Goal: Task Accomplishment & Management: Manage account settings

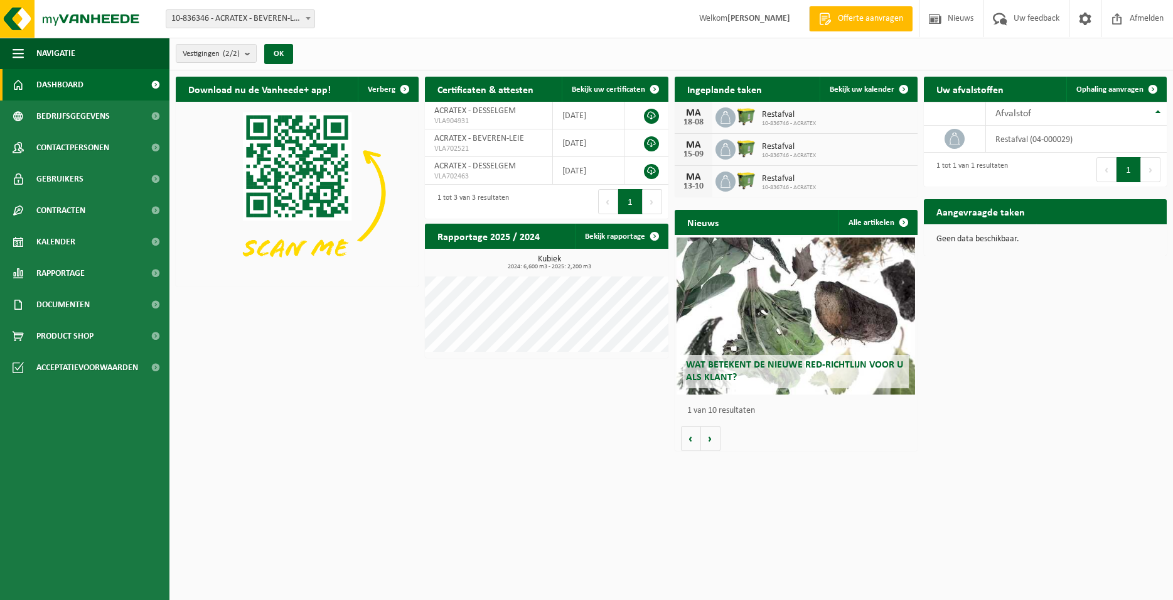
click at [806, 120] on span "10-836746 - ACRATEX" at bounding box center [789, 124] width 54 height 8
click at [703, 113] on div "MA" at bounding box center [693, 113] width 25 height 10
click at [907, 92] on span at bounding box center [903, 89] width 25 height 25
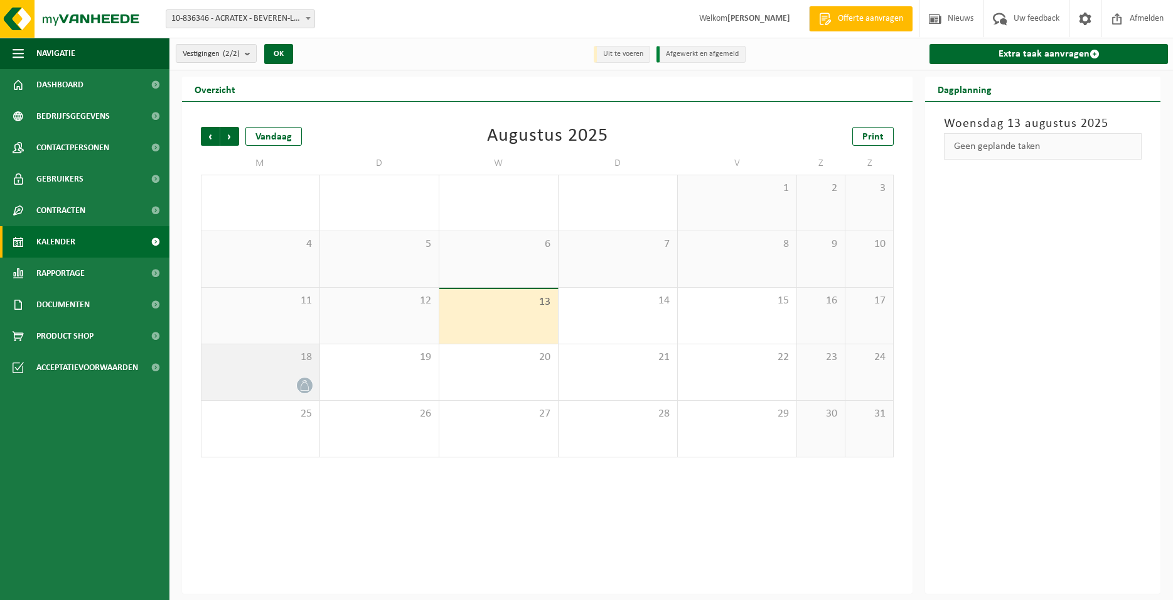
click at [296, 381] on div at bounding box center [260, 385] width 105 height 17
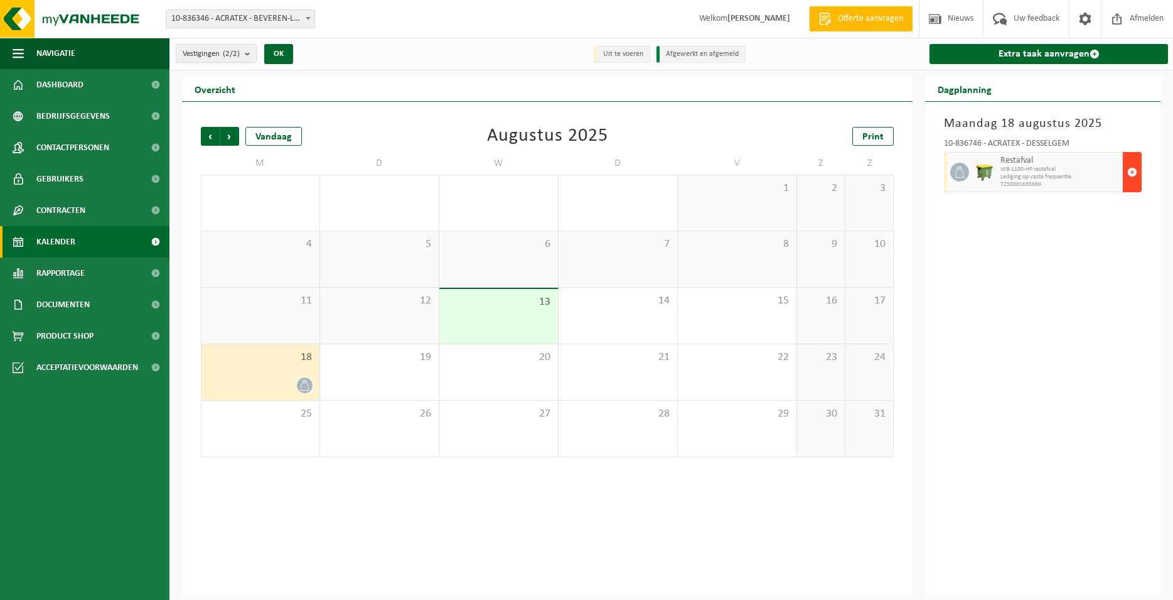
click at [1134, 169] on span "button" at bounding box center [1132, 171] width 10 height 25
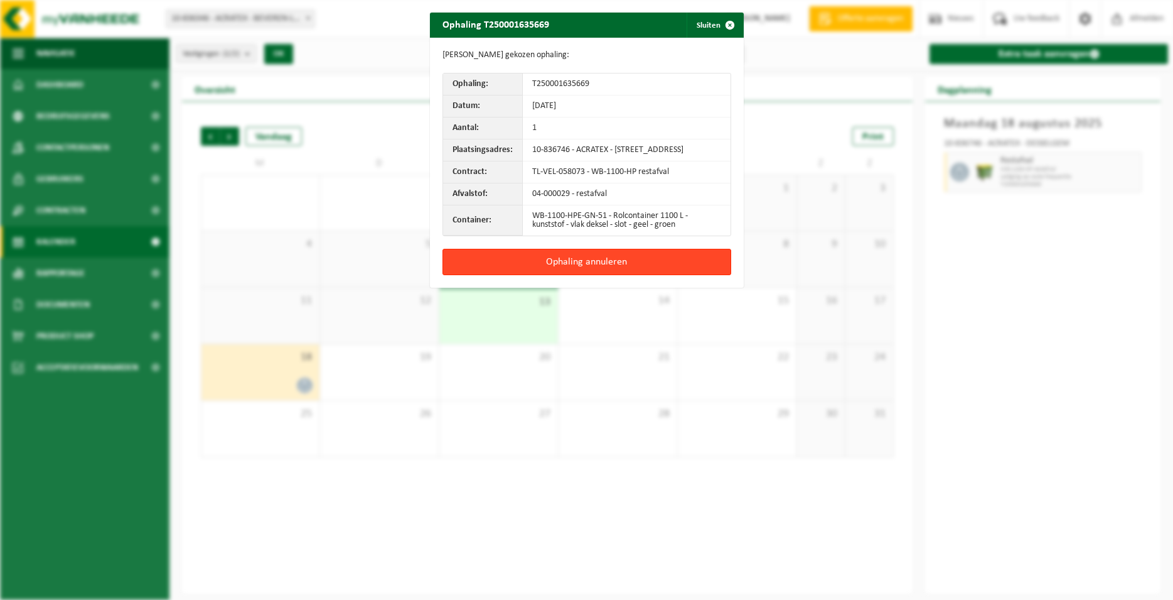
click at [616, 269] on button "Ophaling annuleren" at bounding box center [587, 262] width 289 height 26
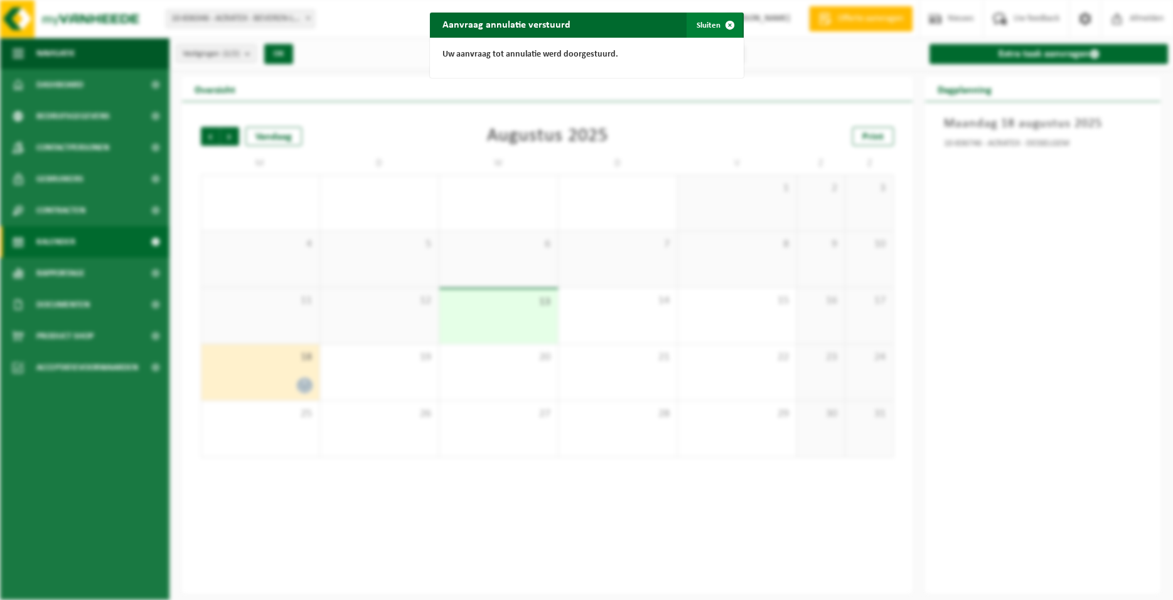
click at [722, 22] on span "button" at bounding box center [730, 25] width 25 height 25
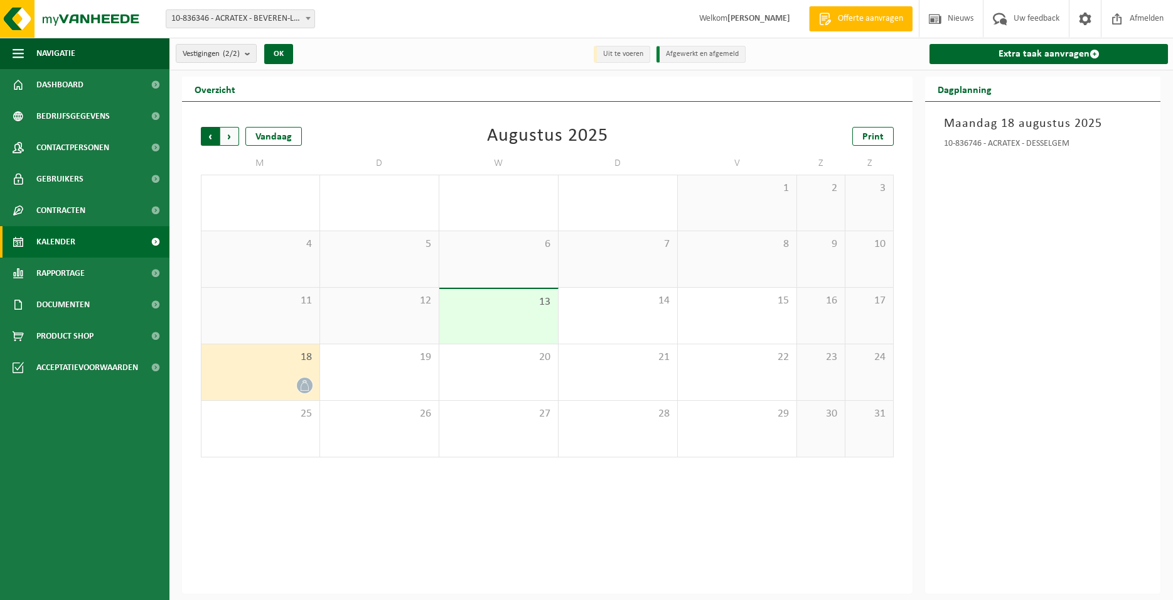
click at [230, 132] on span "Volgende" at bounding box center [229, 136] width 19 height 19
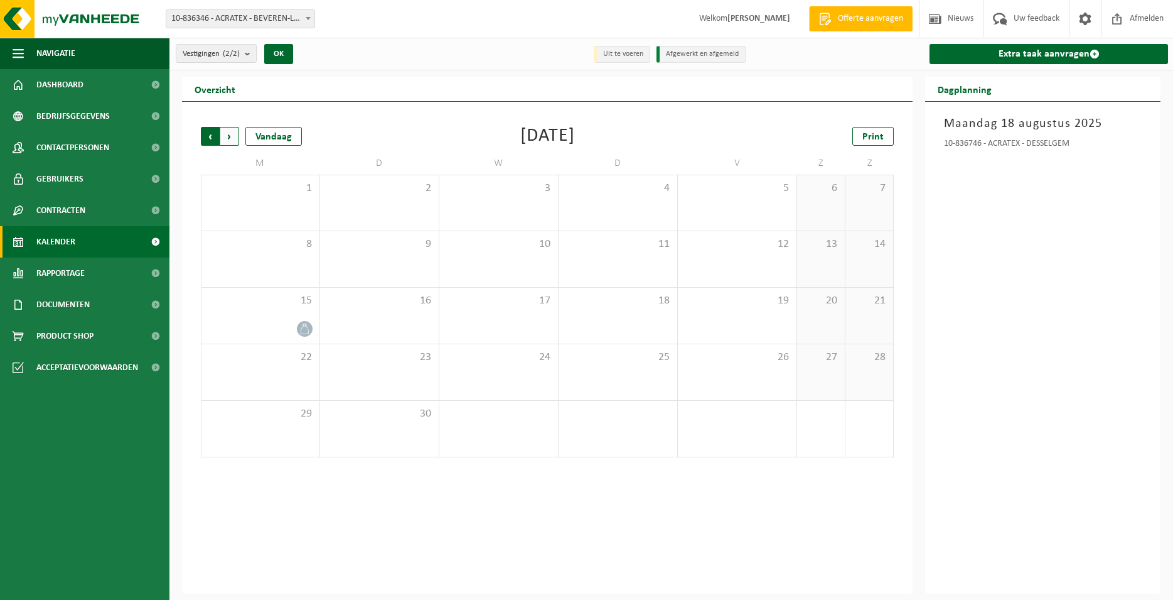
click at [229, 139] on span "Volgende" at bounding box center [229, 136] width 19 height 19
